Goal: Task Accomplishment & Management: Complete application form

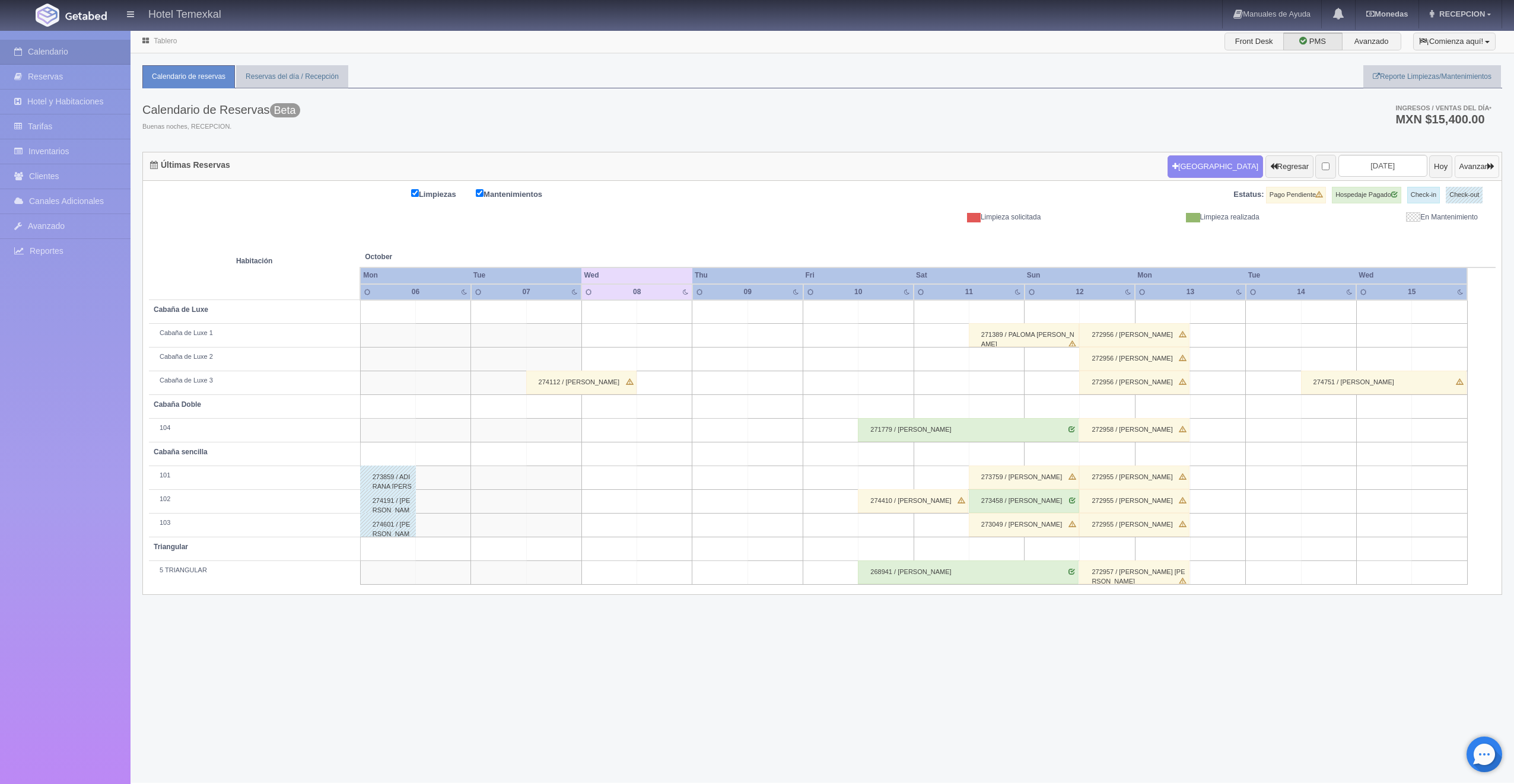
click at [1465, 169] on button "Avanzar" at bounding box center [1477, 167] width 44 height 22
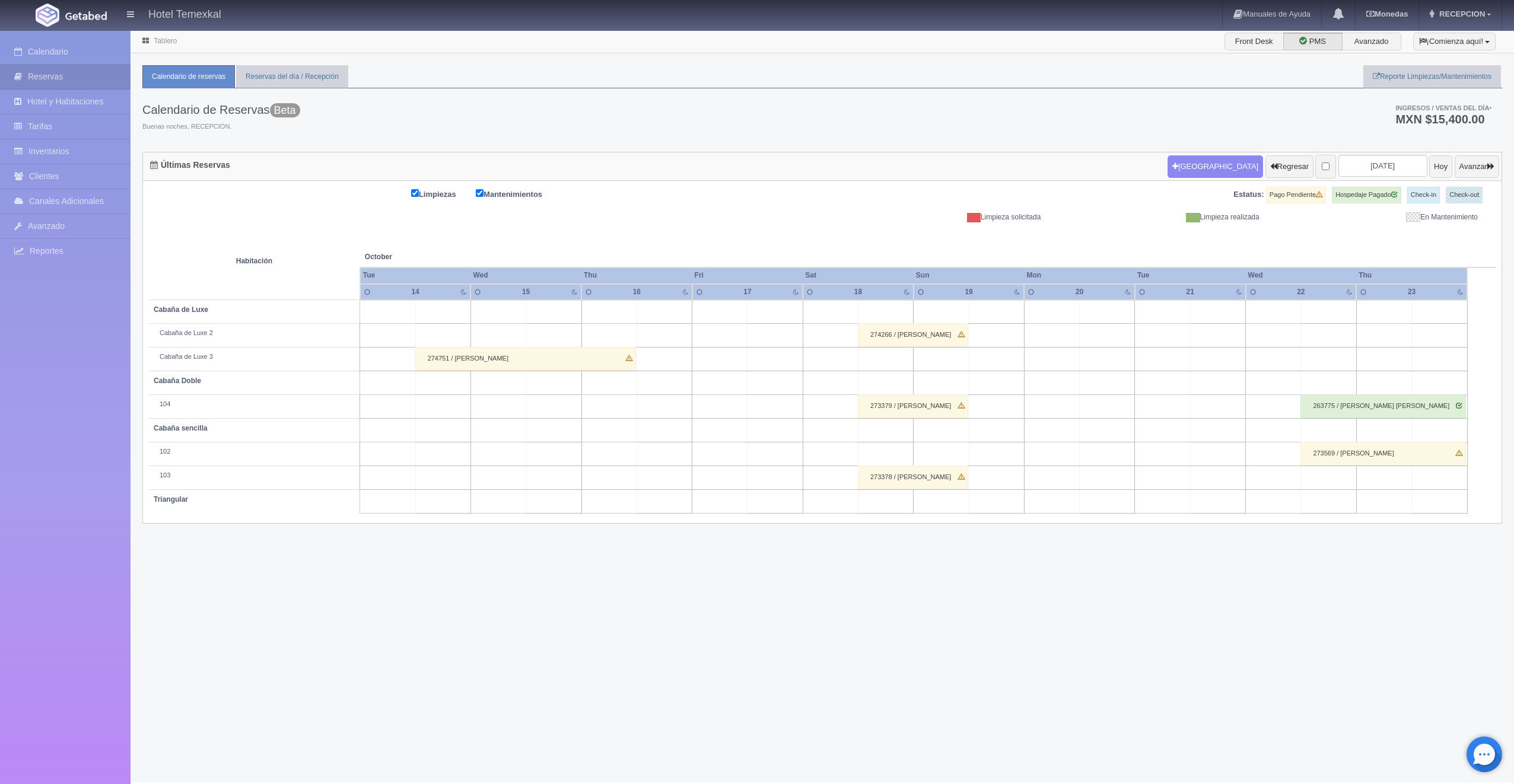
click at [866, 309] on td at bounding box center [885, 312] width 56 height 24
click at [891, 346] on button "Nueva Reserva" at bounding box center [888, 346] width 103 height 19
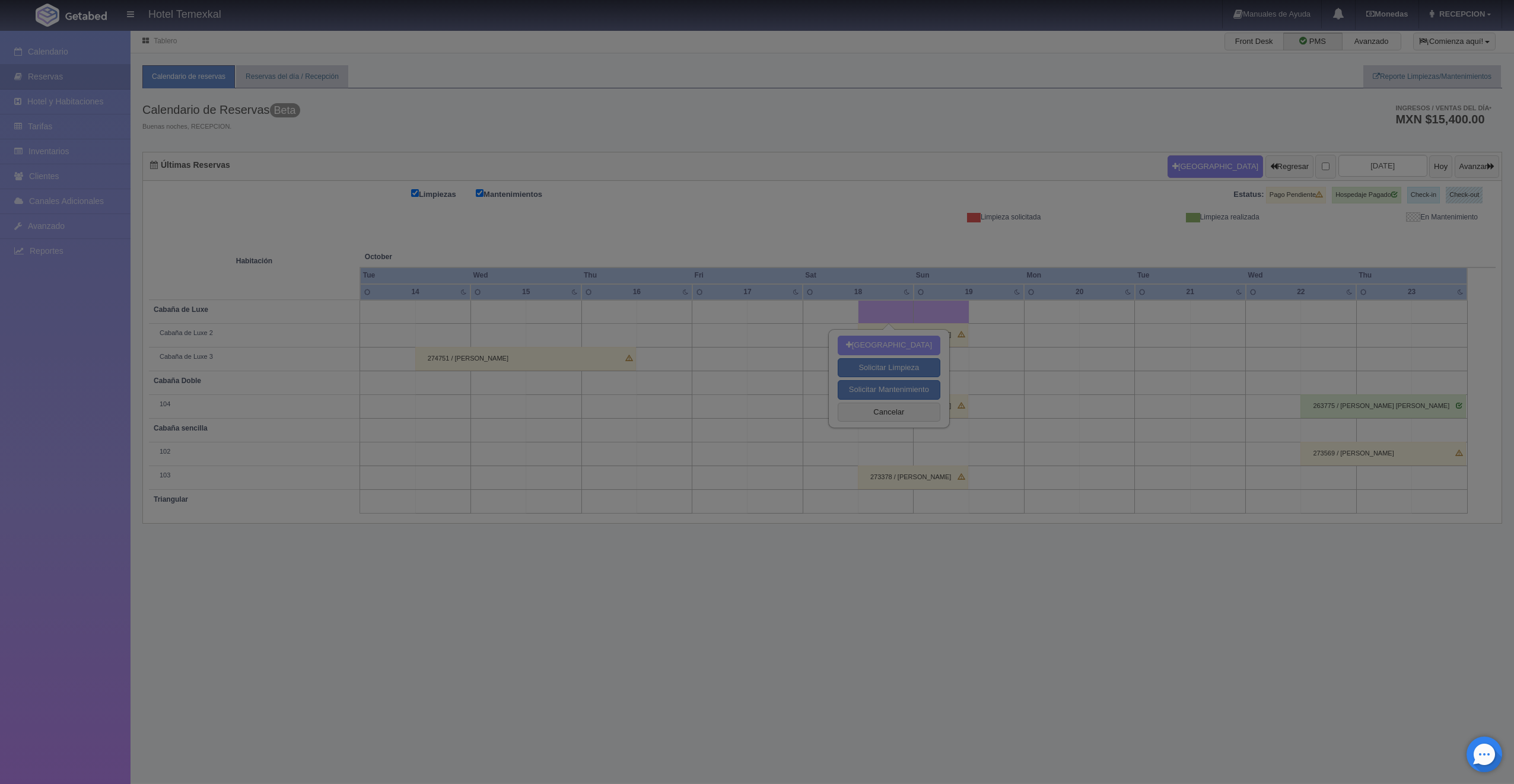
type input "[DATE]"
type input "19-10-2025"
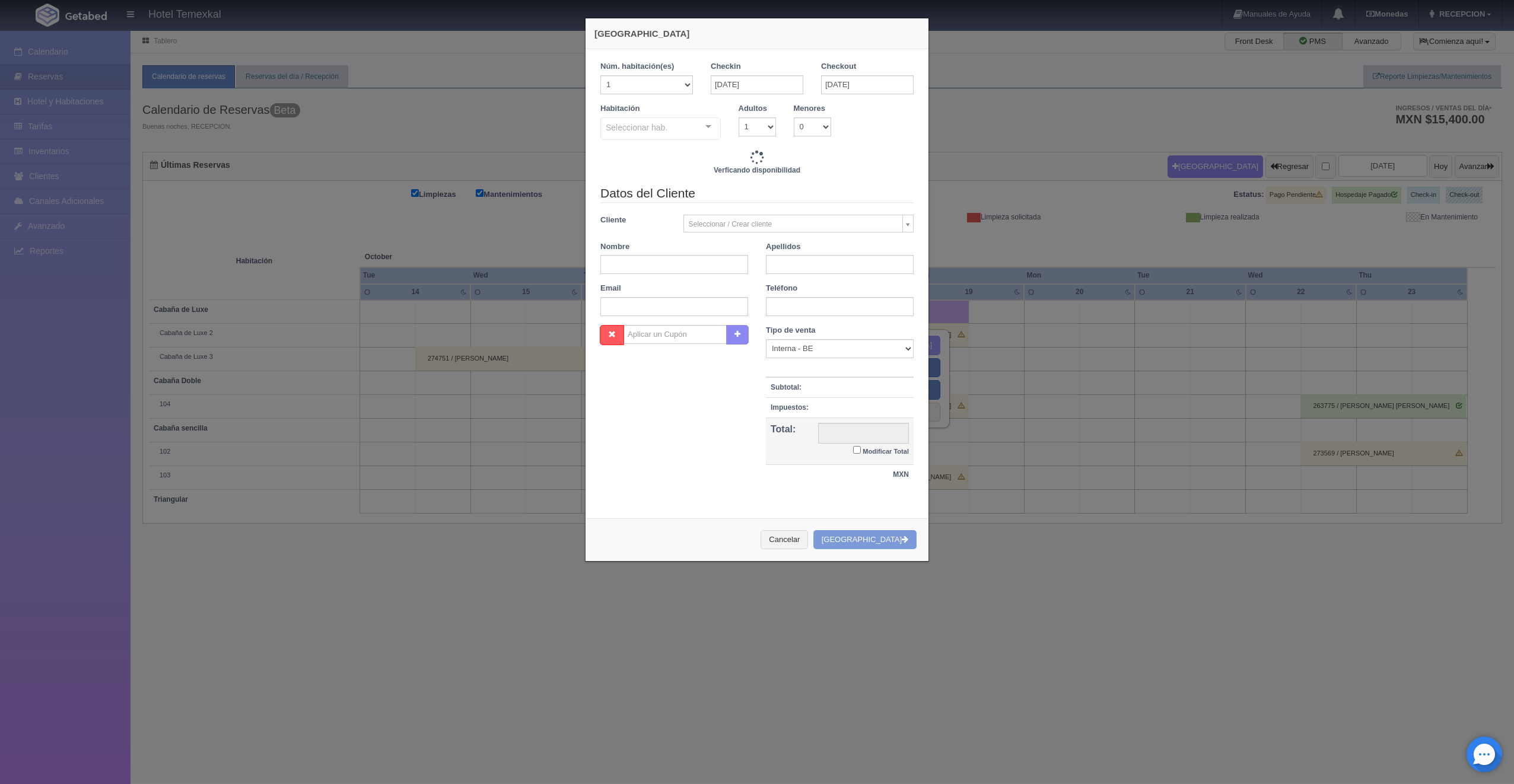
checkbox input "false"
type input "7000.00"
checkbox input "false"
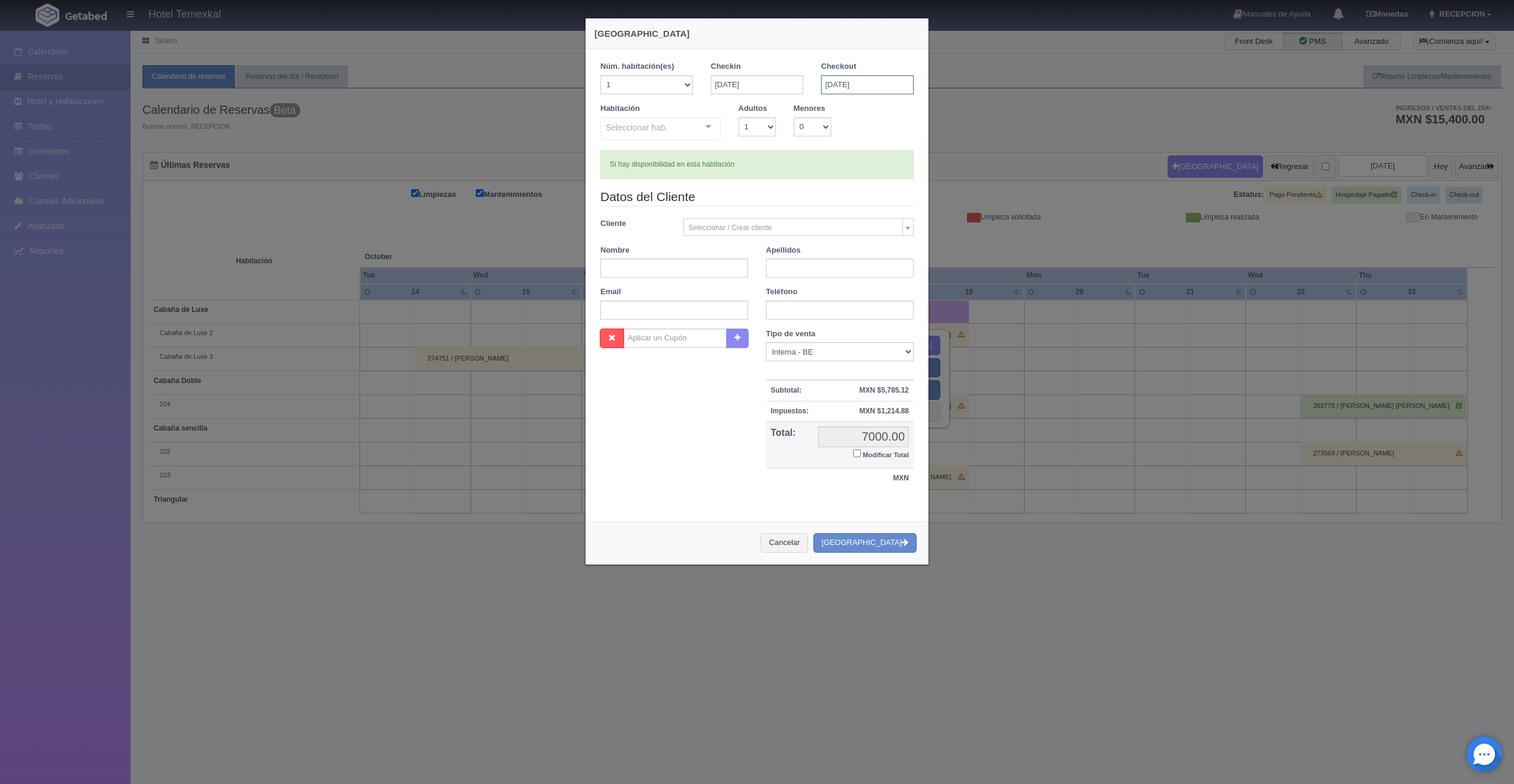
click at [859, 86] on input "19-10-2025" at bounding box center [867, 85] width 93 height 19
click at [839, 193] on link "20" at bounding box center [843, 195] width 16 height 17
type input "20-10-2025"
checkbox input "false"
type input "7000.00"
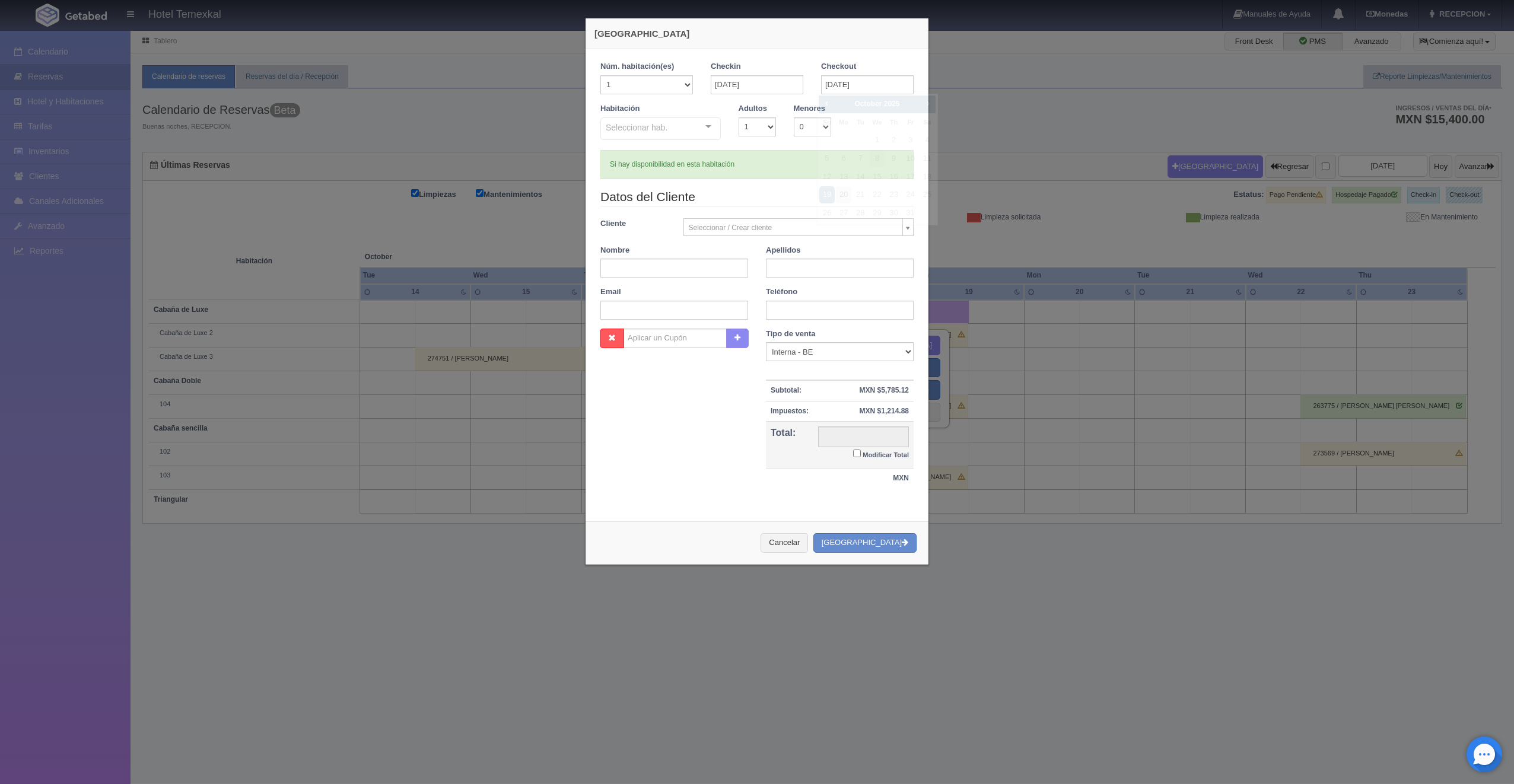
checkbox input "false"
type input "11800.00"
checkbox input "false"
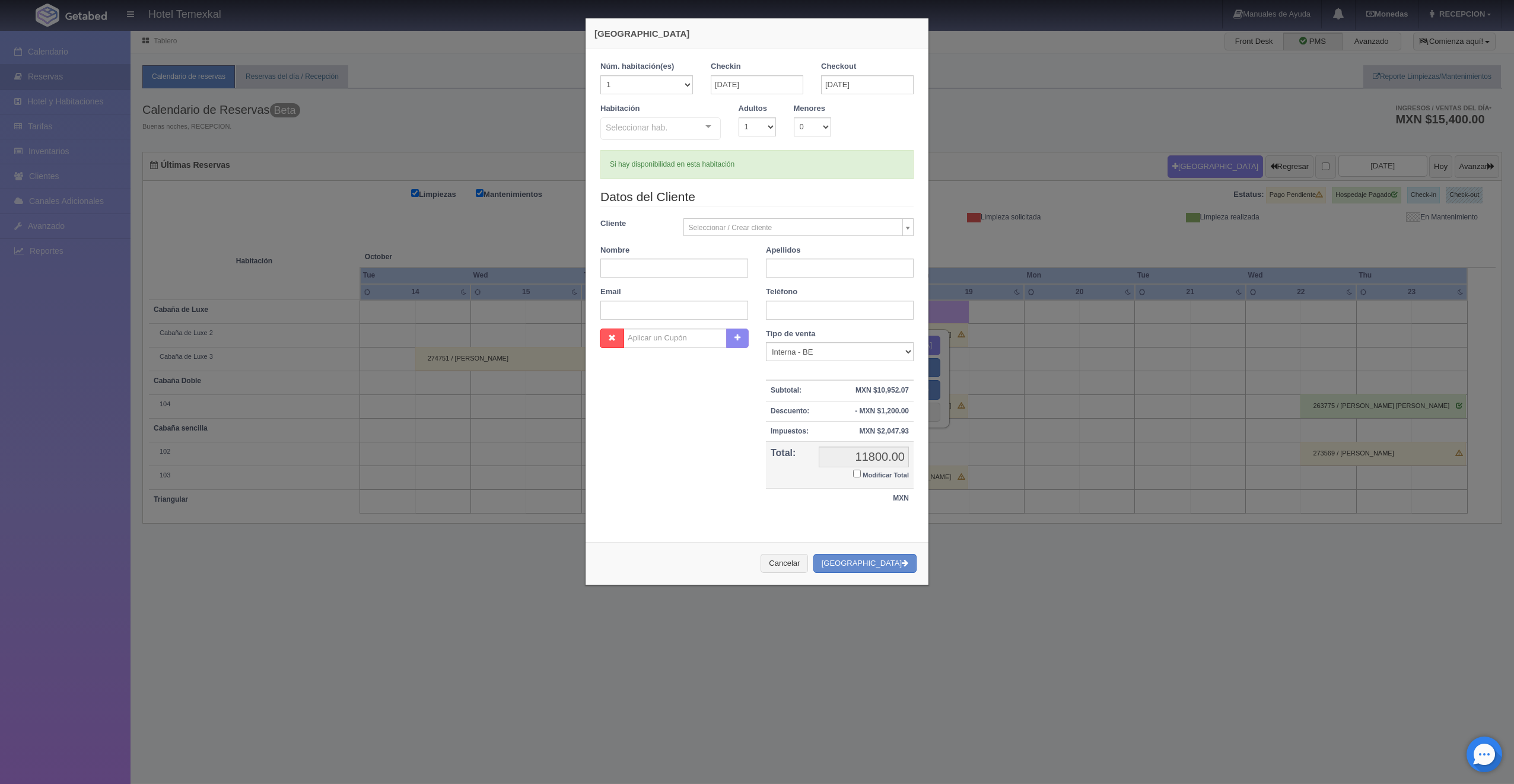
click at [697, 124] on div "Seleccionar hab. Cabaña sencilla Cabaña sencilla - Sin asignar 101 102 Triangul…" at bounding box center [660, 130] width 121 height 24
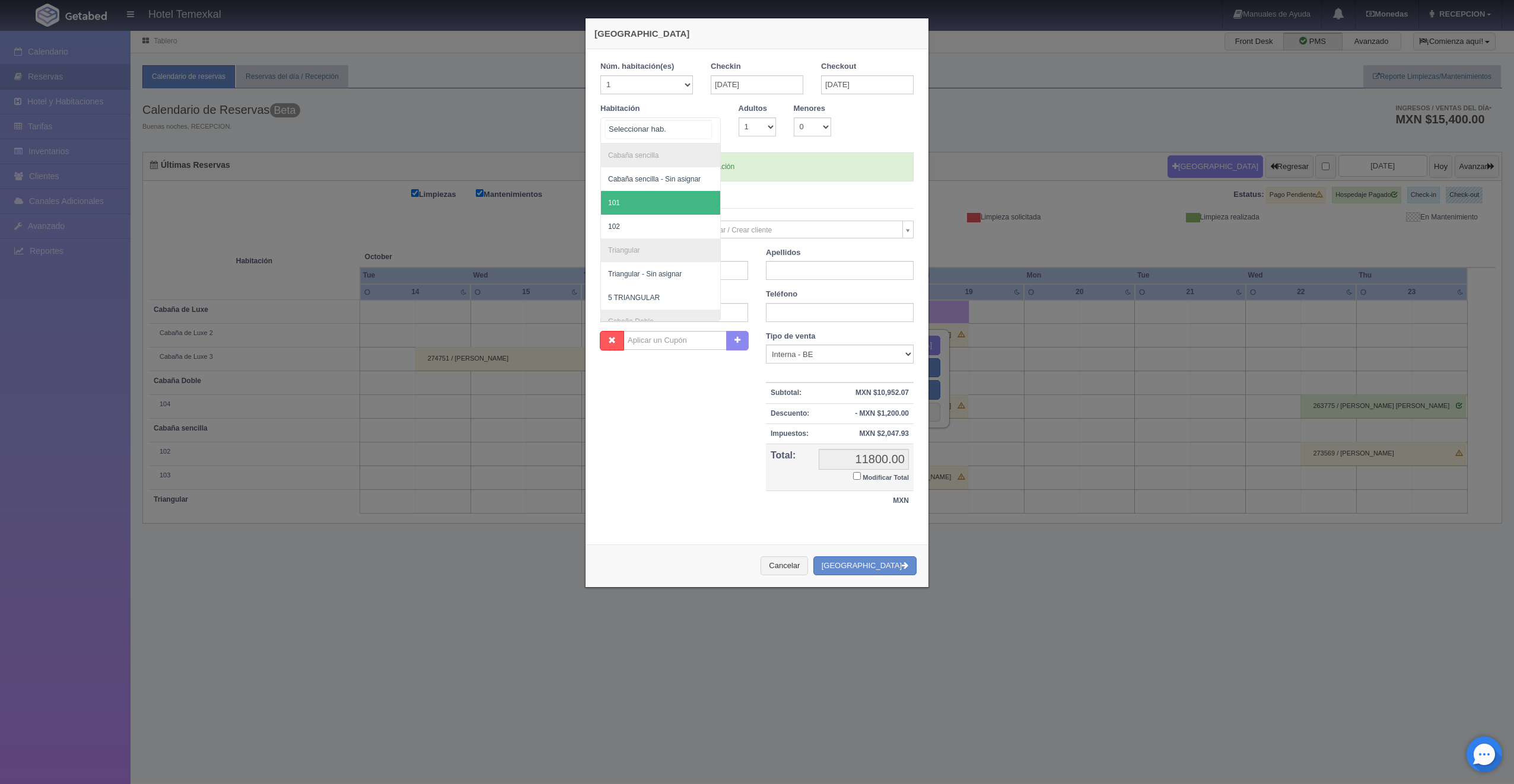
click at [644, 201] on span "101" at bounding box center [660, 203] width 119 height 24
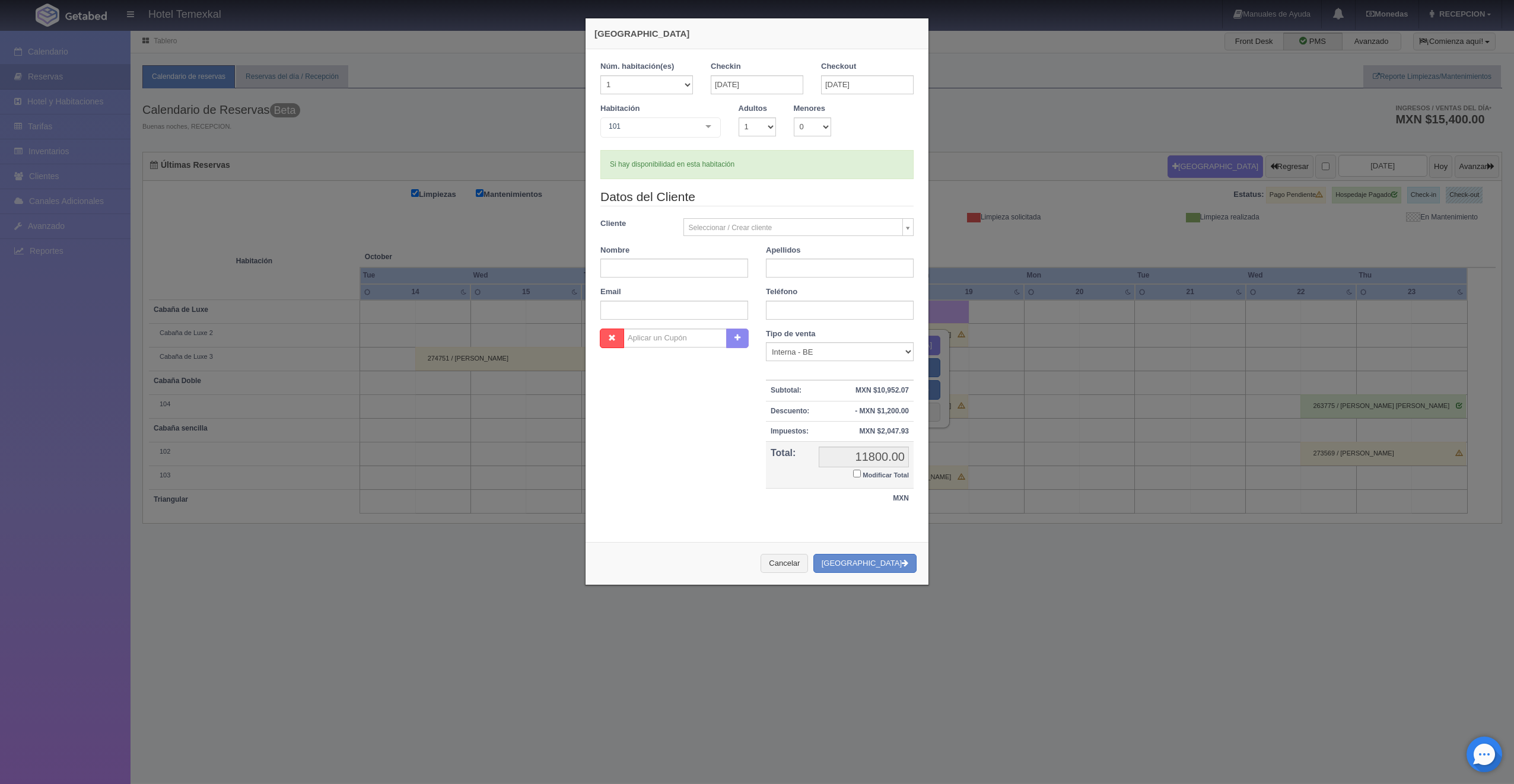
checkbox input "false"
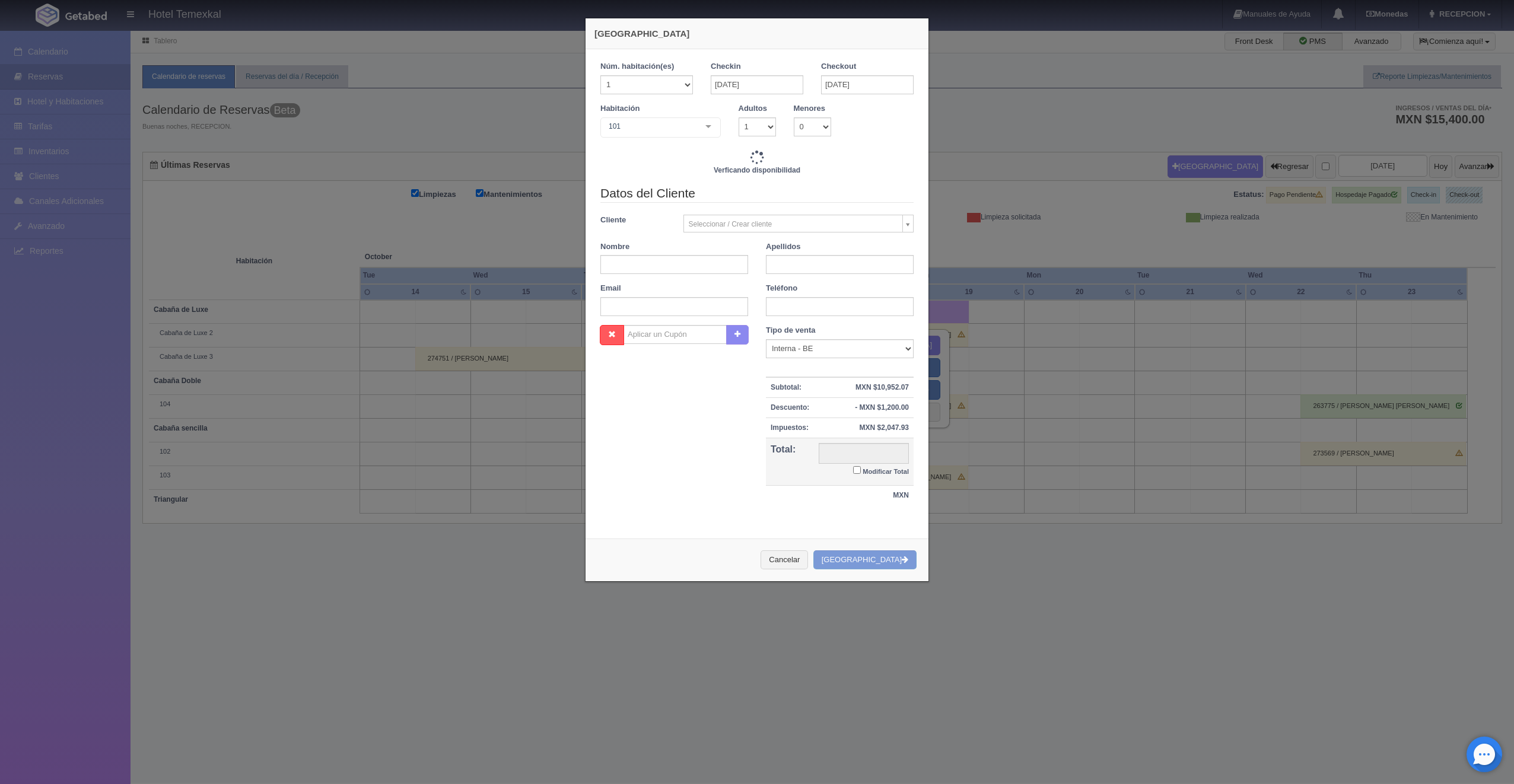
type input "6550.00"
checkbox input "false"
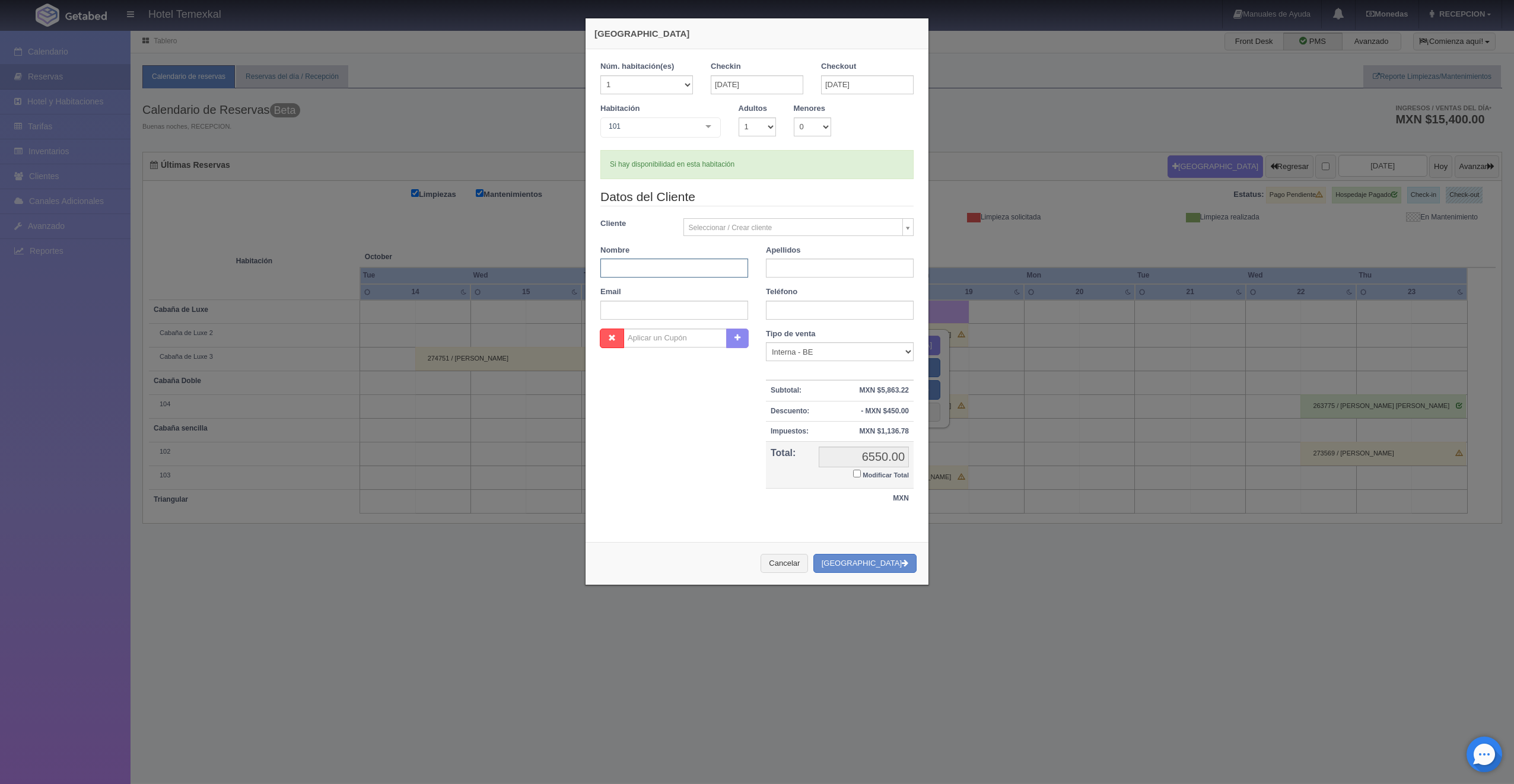
click at [676, 264] on input "text" at bounding box center [674, 268] width 148 height 19
type input "ENDY"
type input "GARCIA LUGO"
click at [853, 478] on label "Modificar Total" at bounding box center [880, 474] width 56 height 13
click at [853, 478] on input "Modificar Total" at bounding box center [857, 474] width 7 height 7
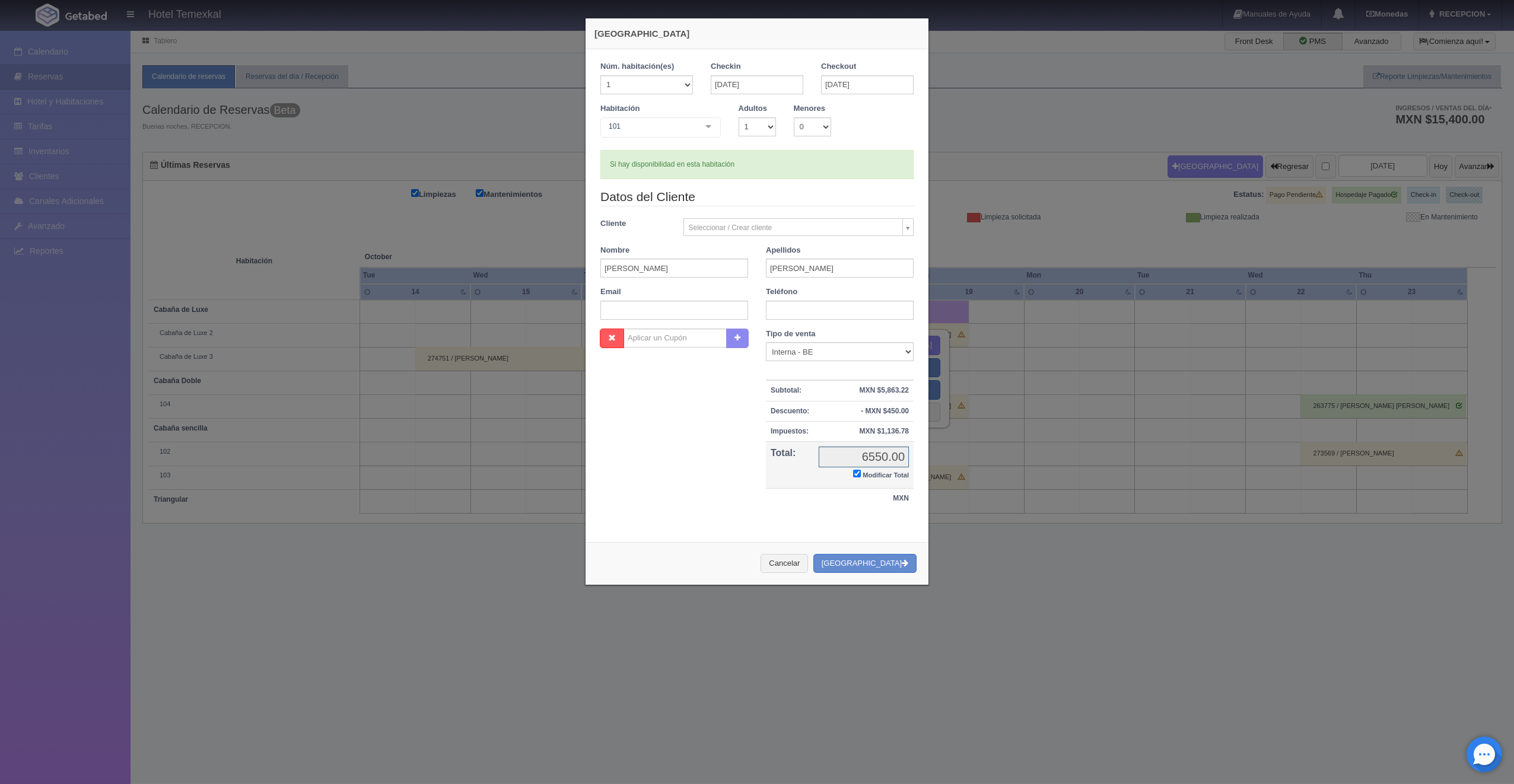
checkbox input "true"
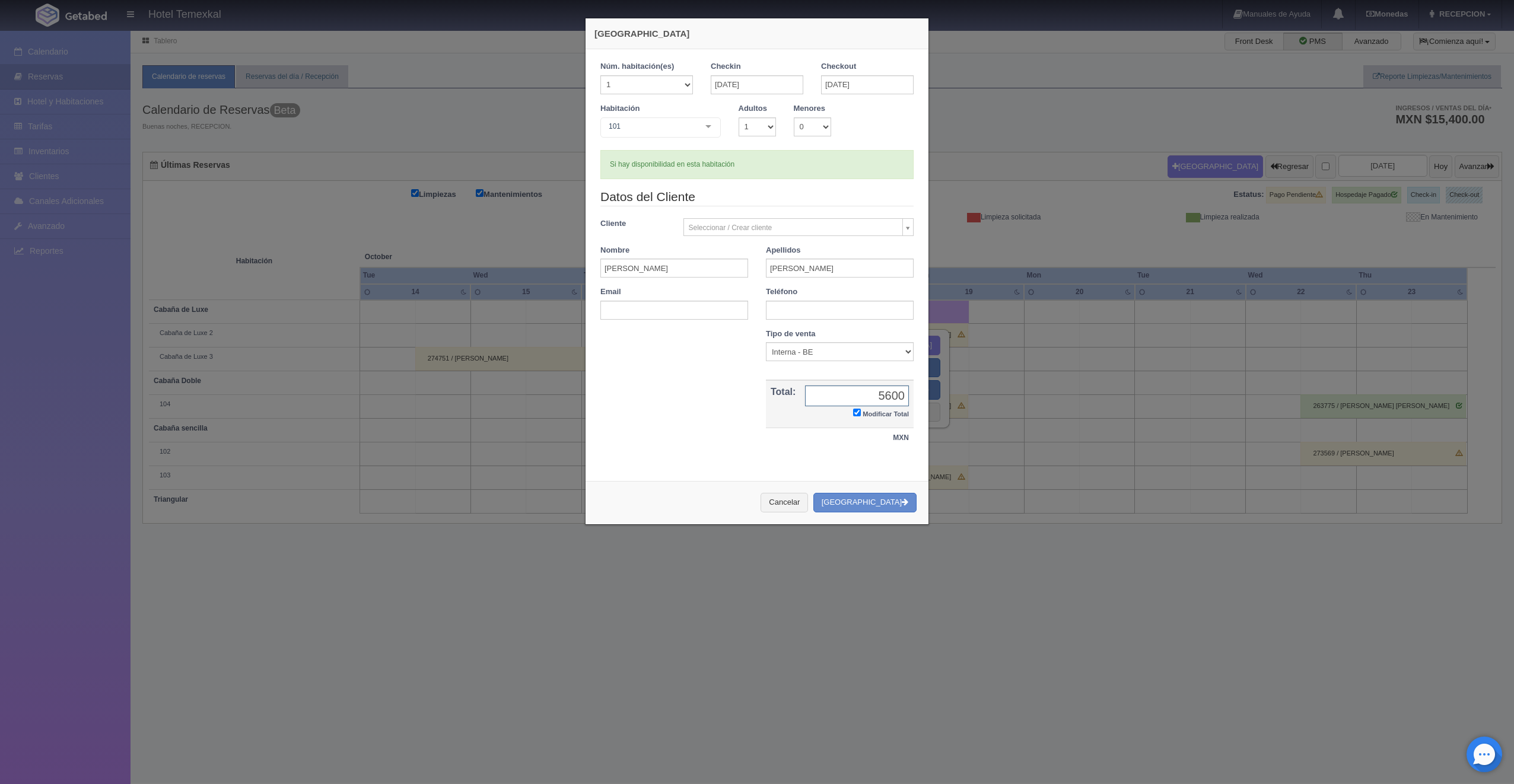
type input "5600"
click at [884, 488] on div "Cancelar Crear Reserva" at bounding box center [757, 503] width 343 height 43
click at [886, 498] on button "[GEOGRAPHIC_DATA]" at bounding box center [865, 503] width 103 height 19
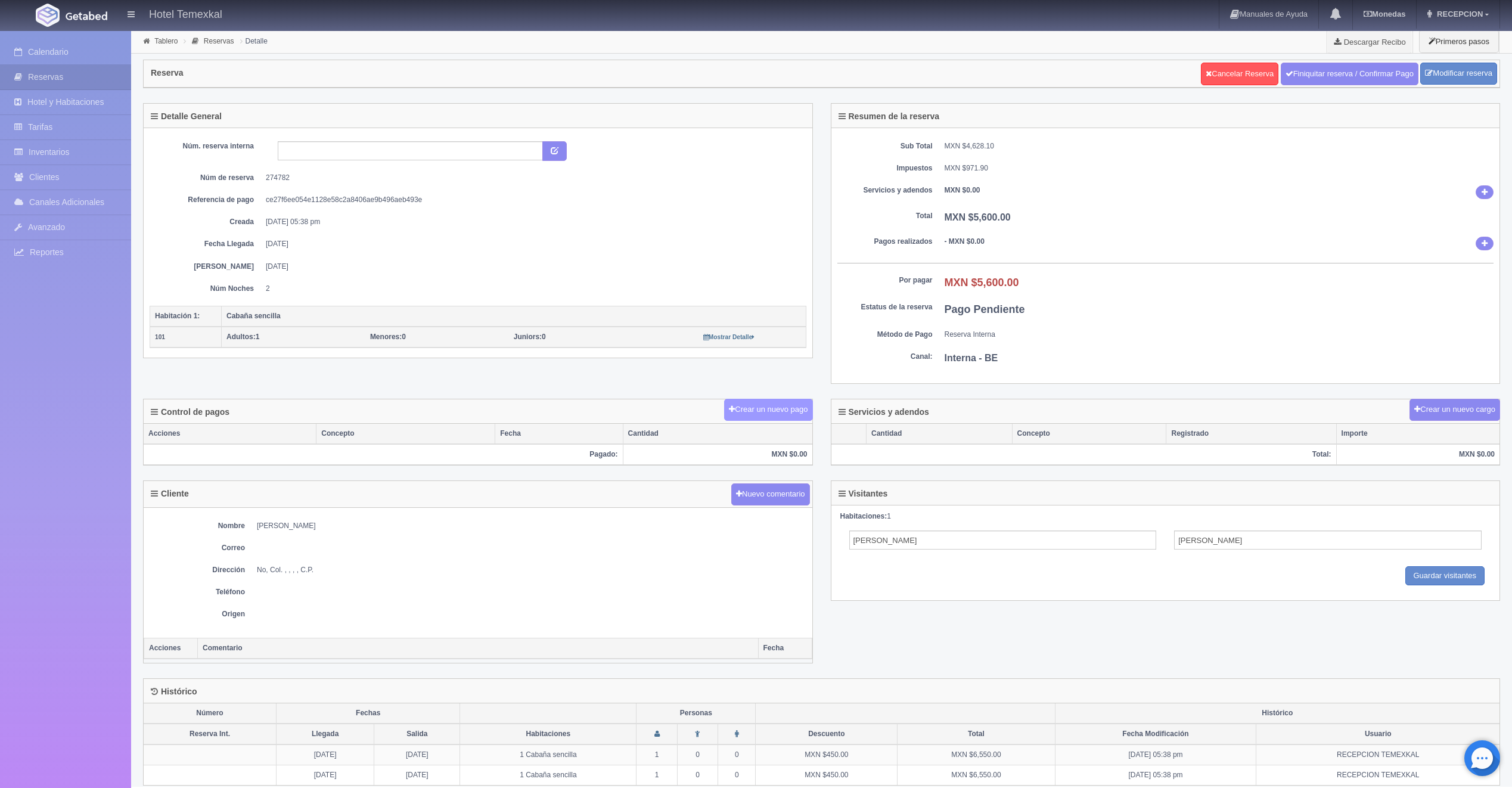
click at [745, 406] on button "Crear un nuevo pago" at bounding box center [768, 410] width 89 height 22
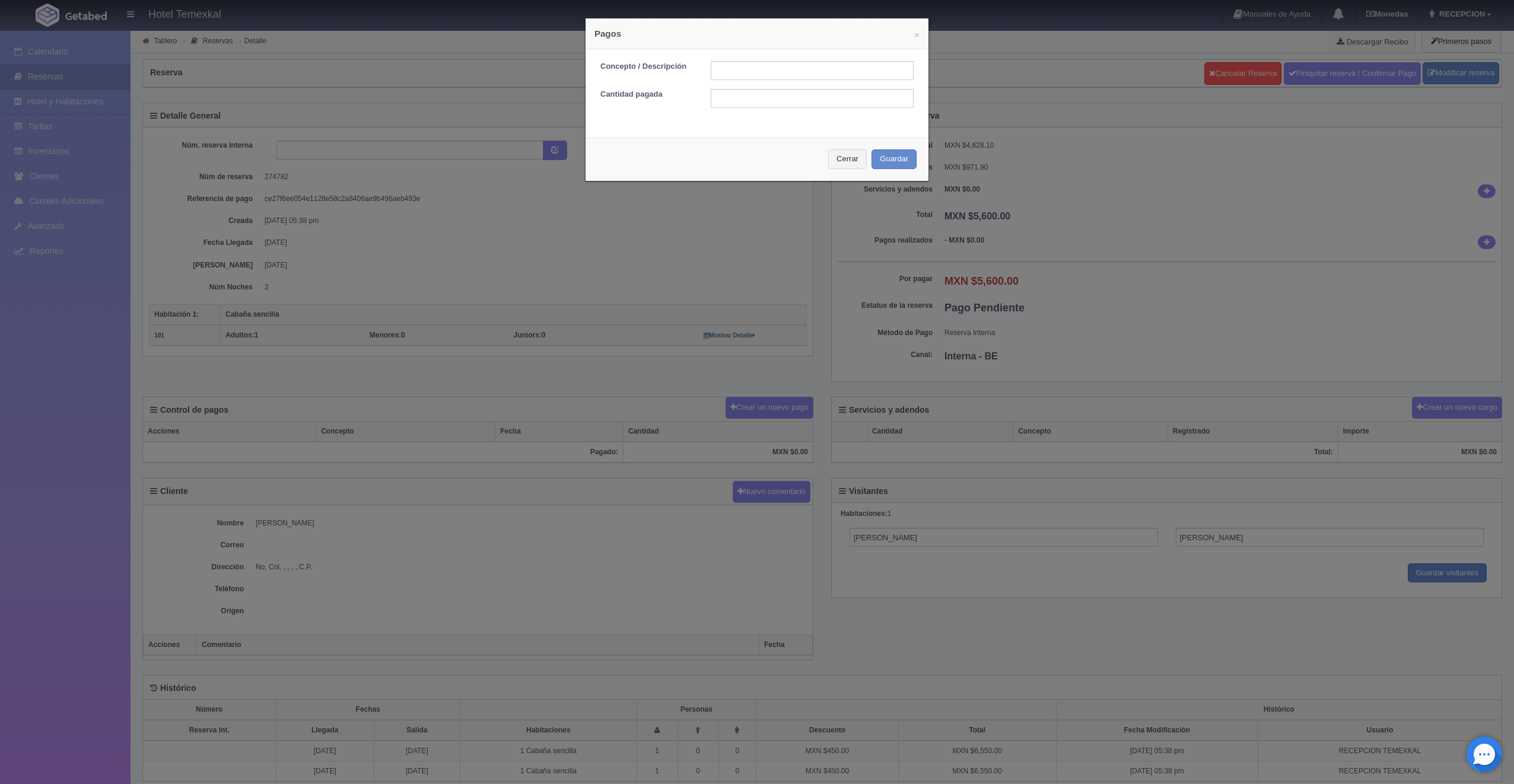
click at [791, 60] on div "Concepto / Descripción Cantidad pagada" at bounding box center [757, 89] width 343 height 79
click at [791, 64] on input "text" at bounding box center [812, 71] width 203 height 19
type input "PRIMER ABONO"
click at [733, 104] on input "text" at bounding box center [812, 98] width 203 height 19
type input "2800"
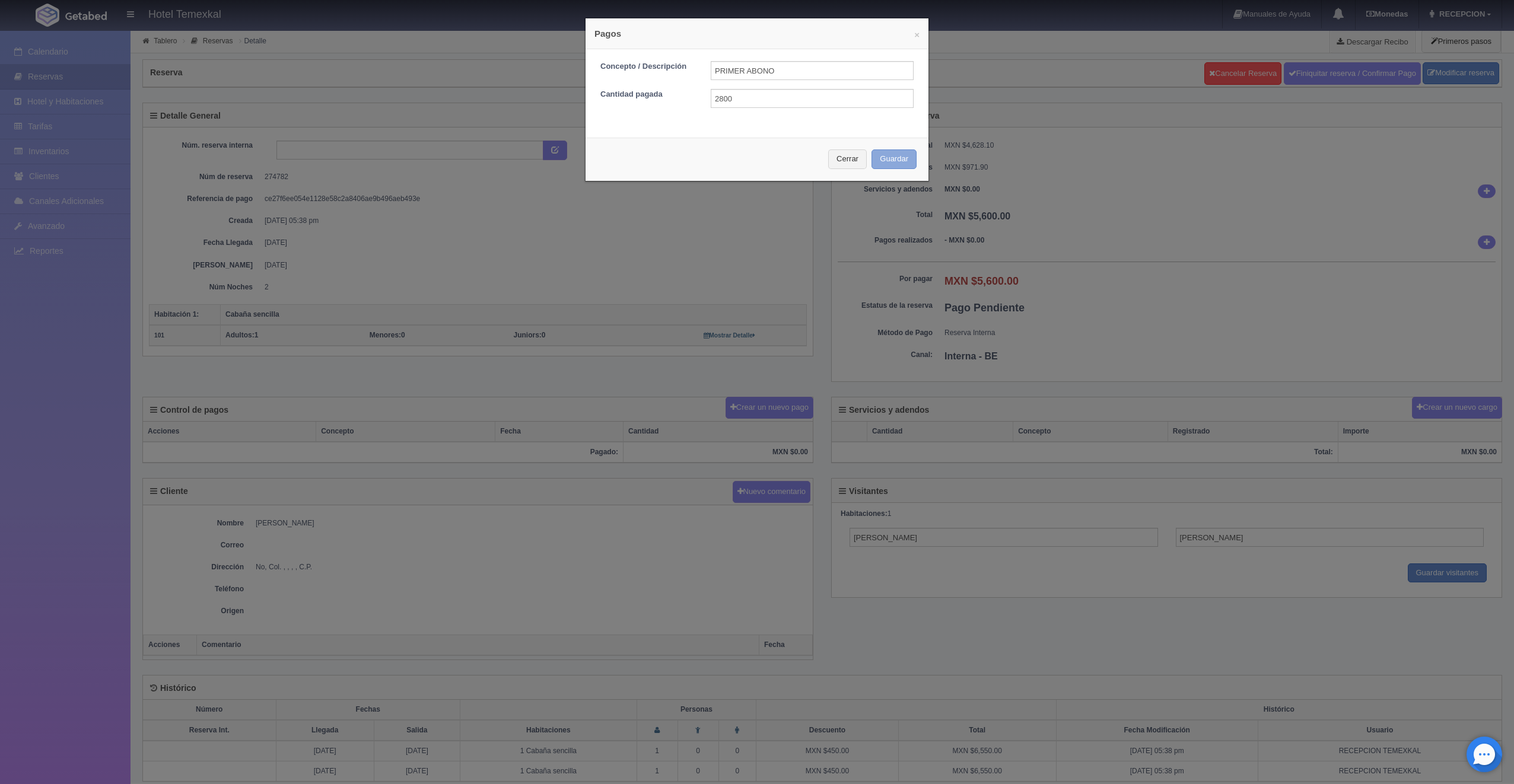
click at [885, 158] on button "Guardar" at bounding box center [894, 159] width 45 height 19
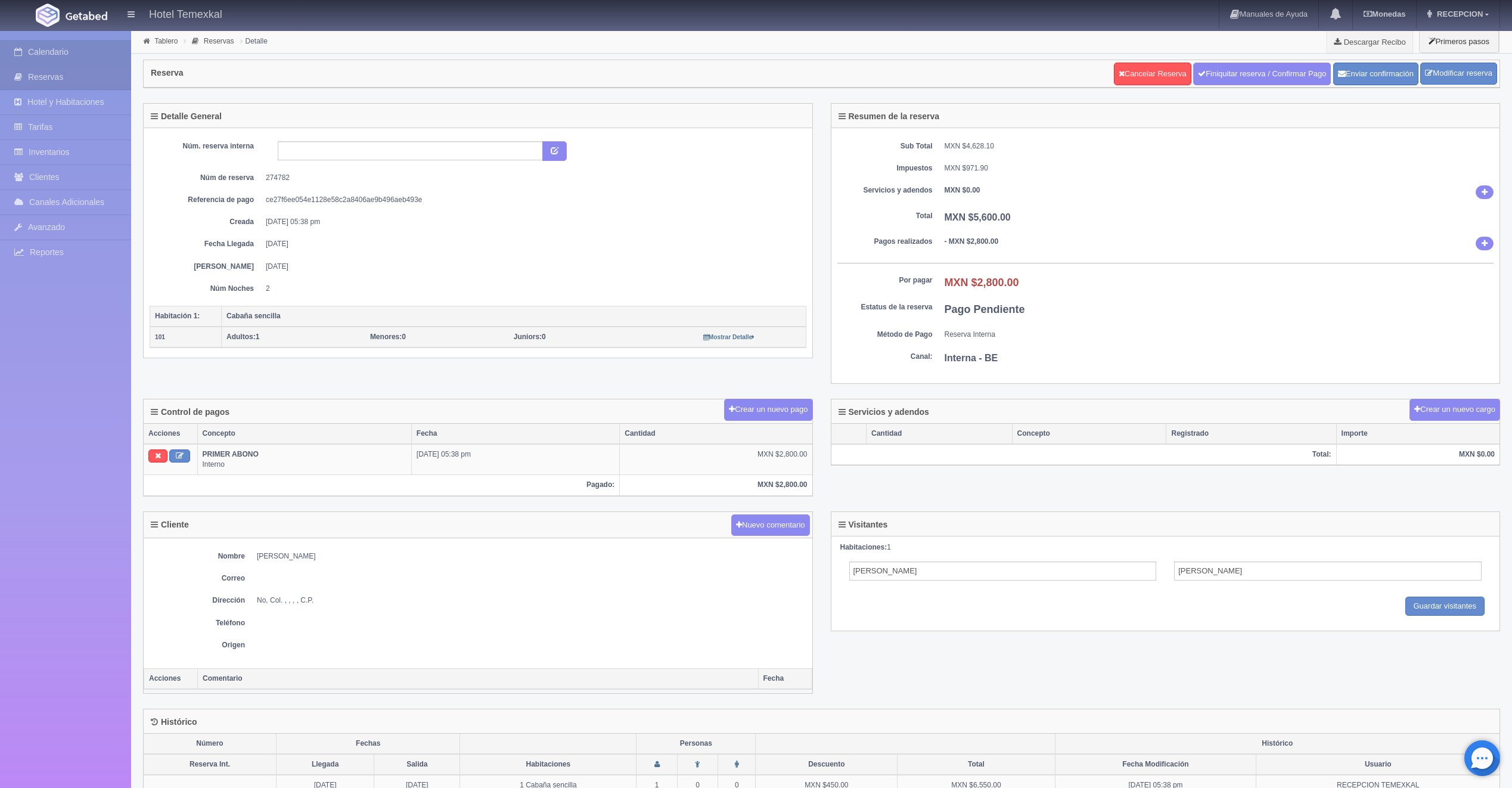
click at [80, 42] on link "Calendario" at bounding box center [65, 52] width 131 height 25
